Goal: Task Accomplishment & Management: Manage account settings

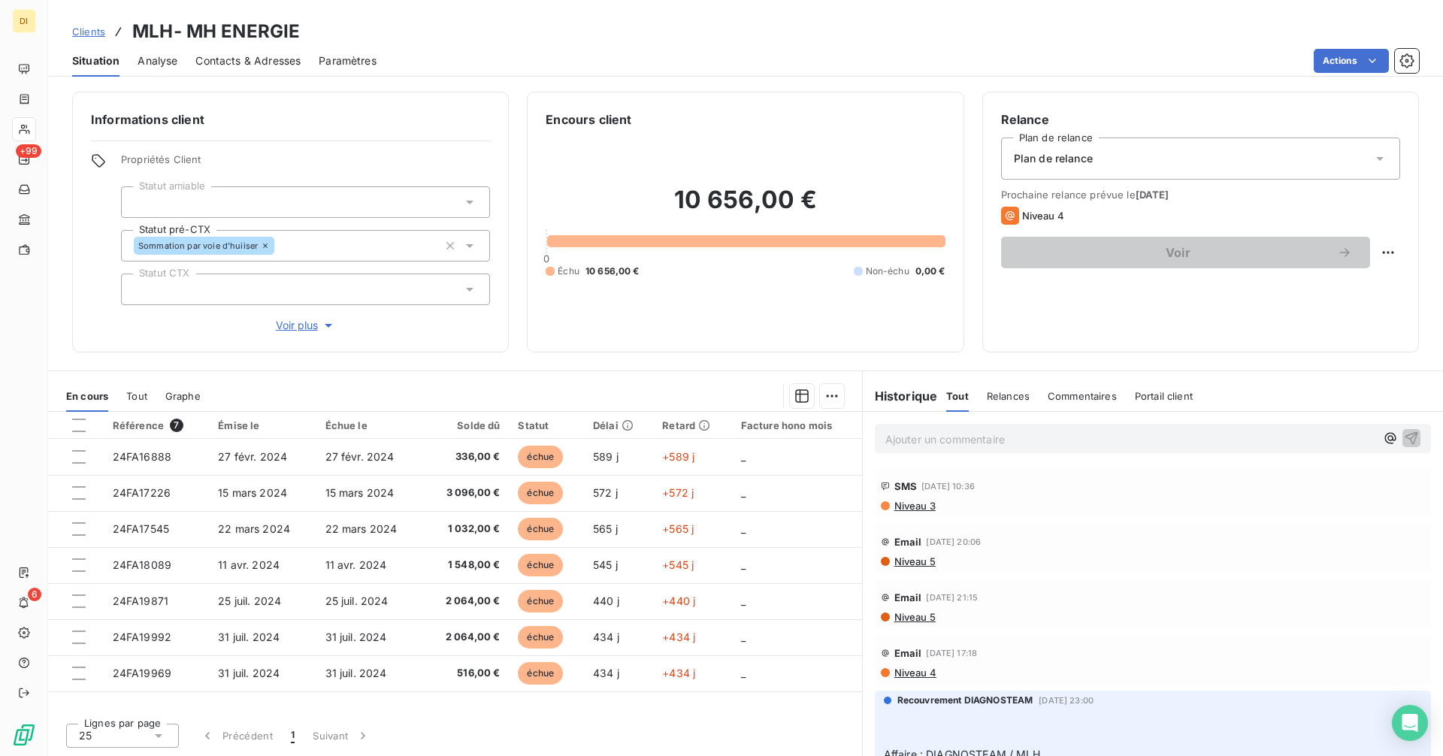
click at [922, 562] on span "Niveau 5" at bounding box center [914, 561] width 43 height 12
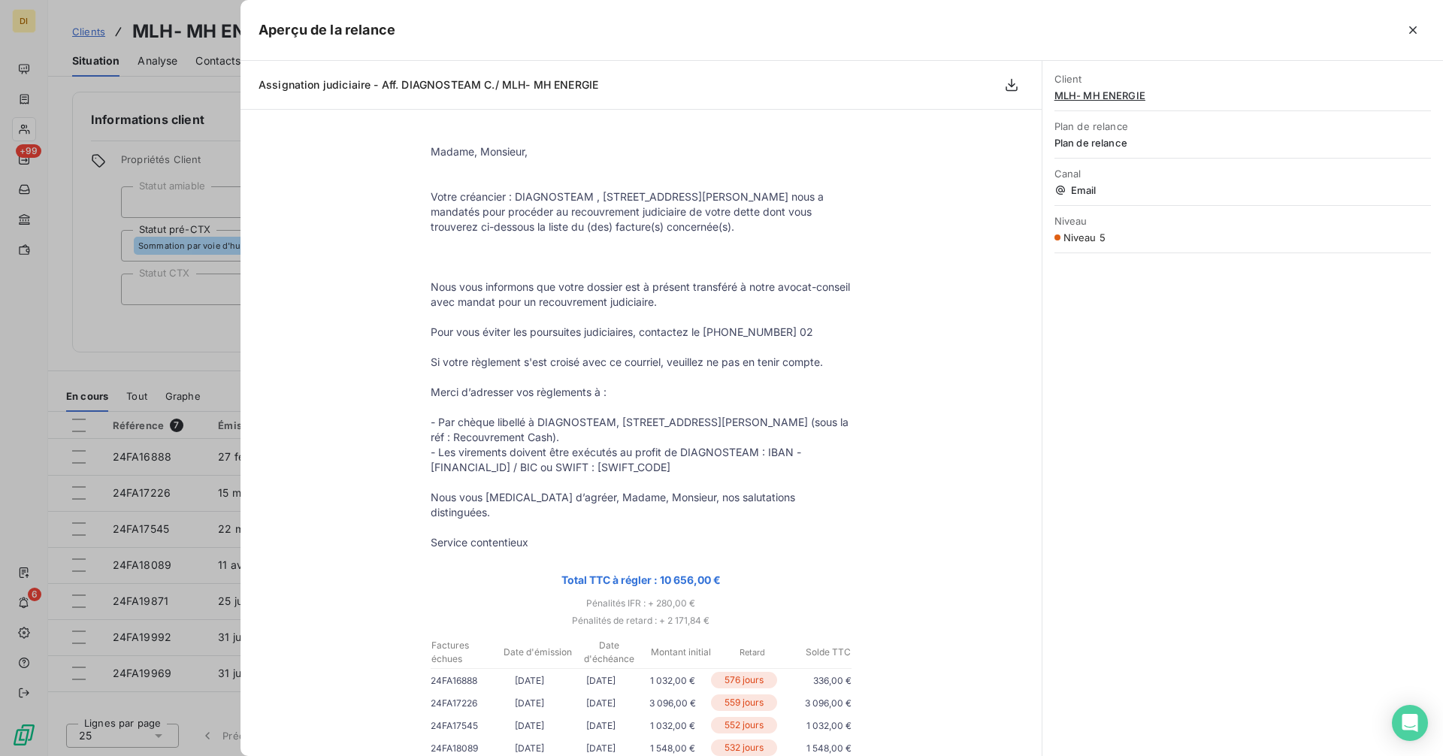
scroll to position [642, 0]
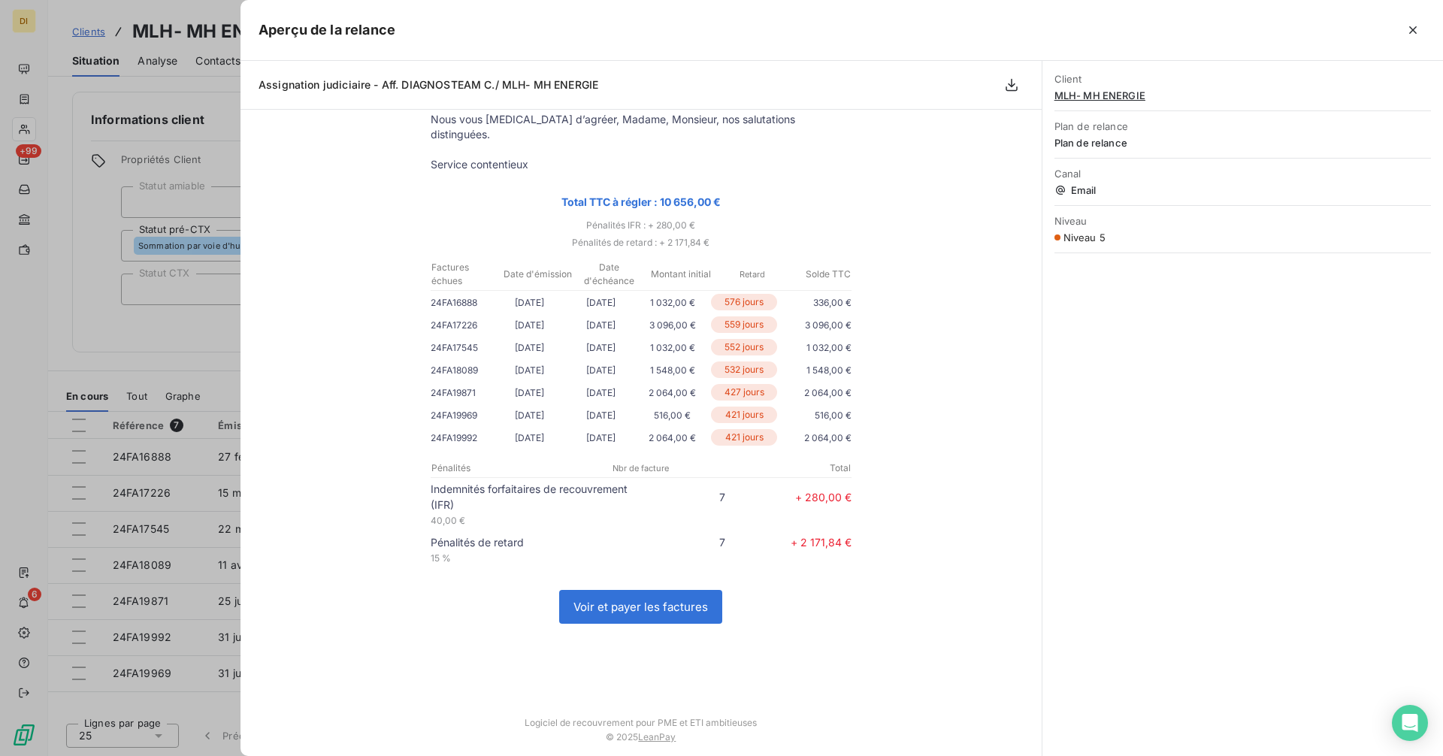
click at [158, 328] on div at bounding box center [721, 378] width 1443 height 756
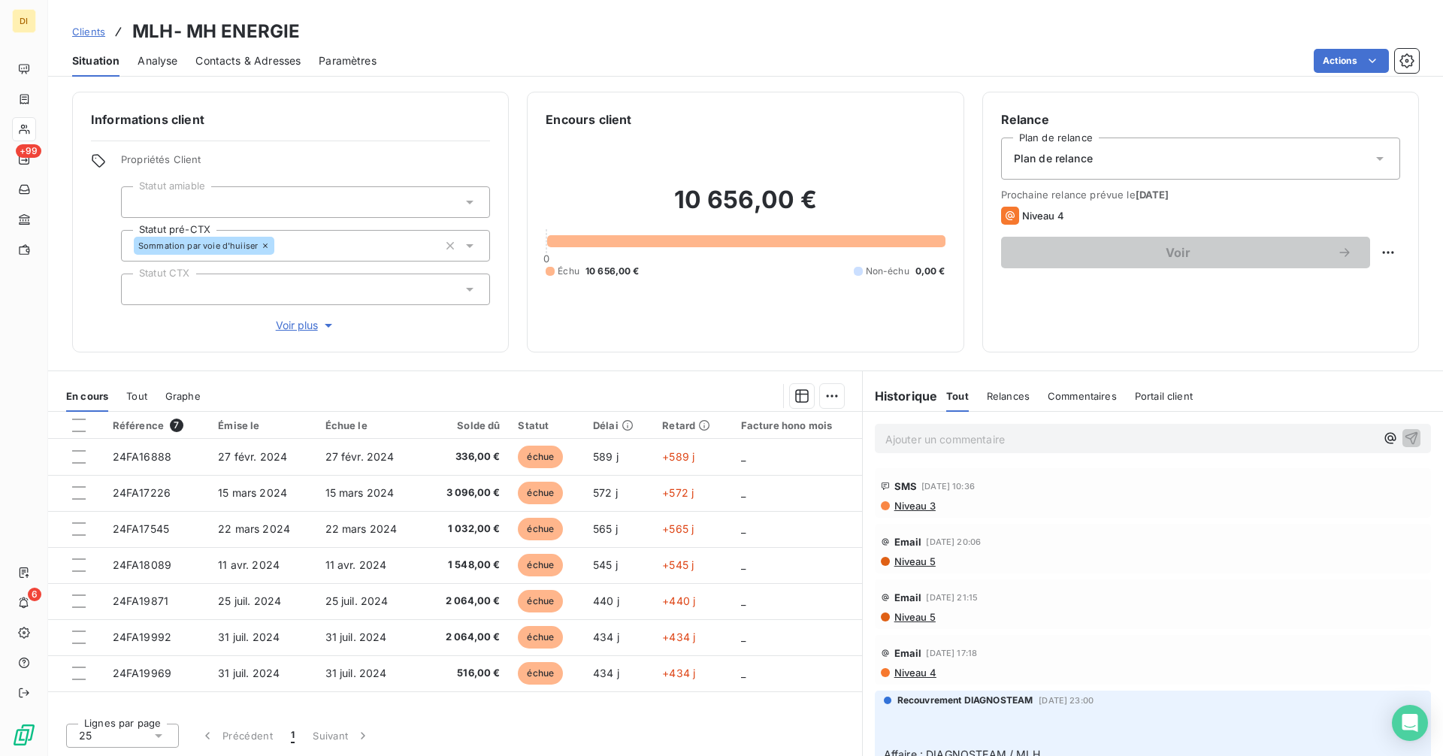
click at [926, 444] on p "Ajouter un commentaire ﻿" at bounding box center [1130, 439] width 490 height 19
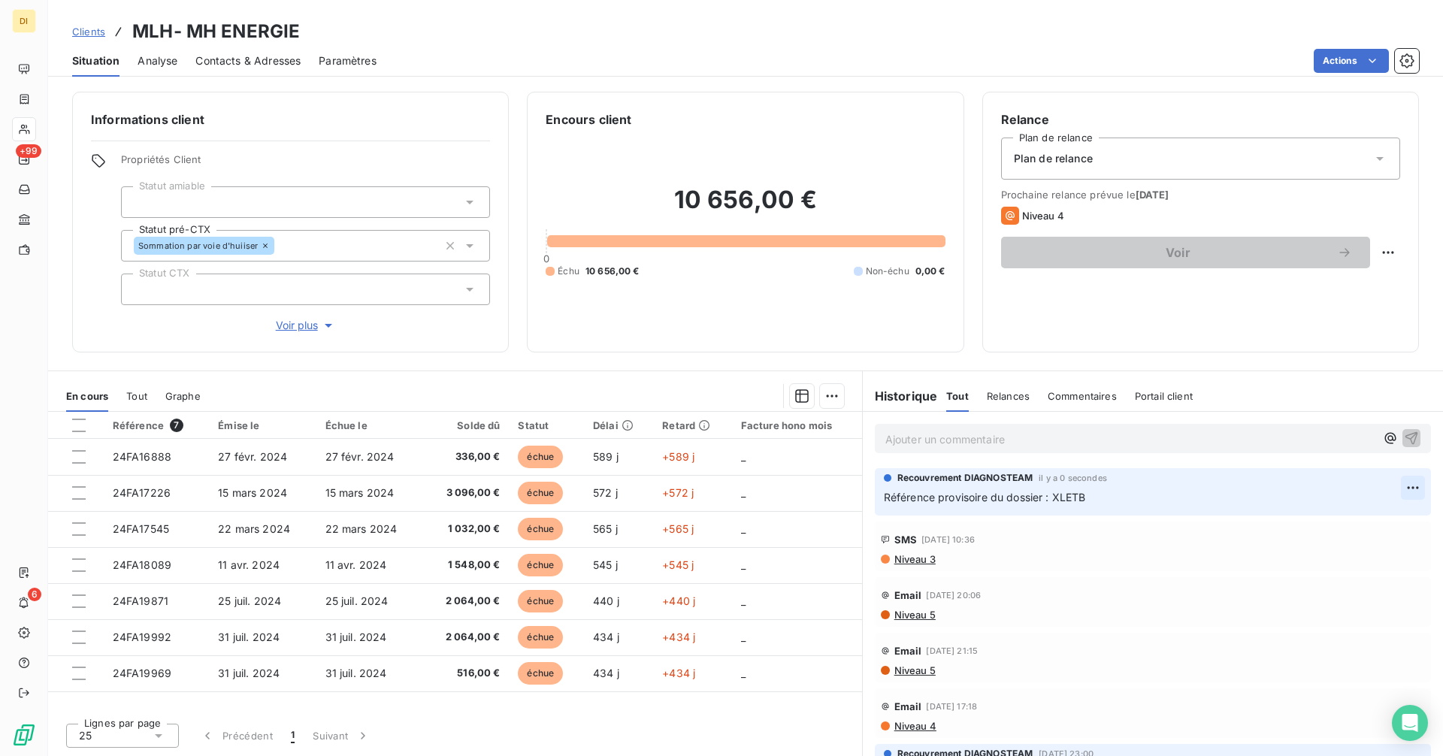
click at [1394, 491] on html "DI +99 6 Clients MLH- MH ENERGIE Situation Analyse Contacts & Adresses Paramètr…" at bounding box center [721, 378] width 1443 height 756
click at [1350, 517] on div "Editer" at bounding box center [1365, 521] width 84 height 24
click at [1350, 517] on div "Recouvrement DIAGNOSTEAM il y a 0 secondes Référence provisoire du dossier : XL…" at bounding box center [1153, 491] width 580 height 53
click at [1177, 494] on p "Référence provisoire du dossier : XLETB" at bounding box center [1142, 497] width 517 height 17
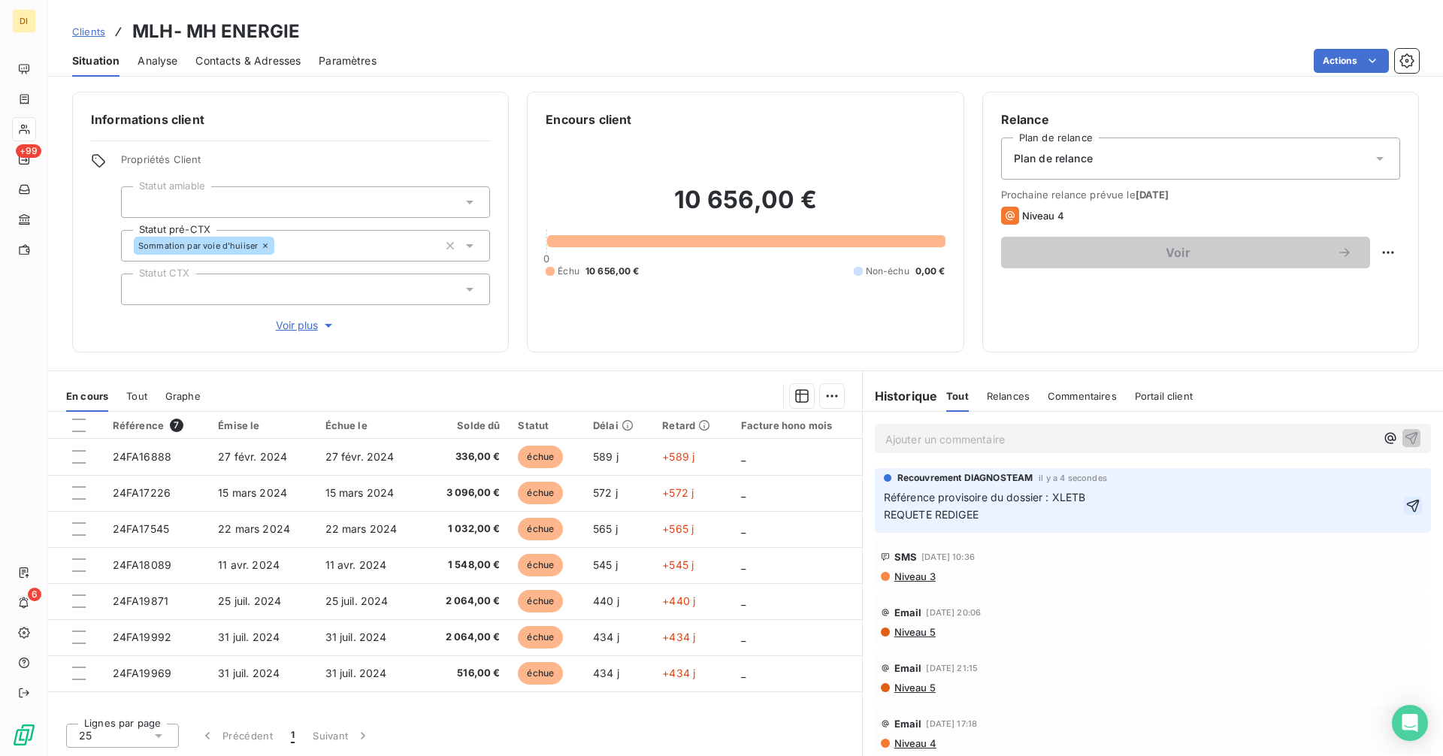
click at [1407, 507] on icon "button" at bounding box center [1412, 505] width 15 height 15
